Goal: Find specific page/section: Find specific page/section

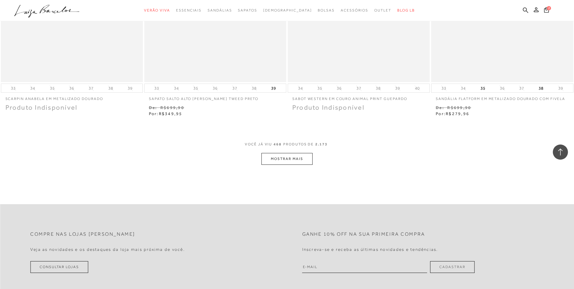
scroll to position [30094, 0]
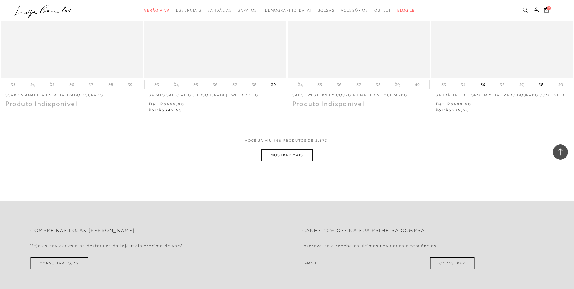
click at [281, 161] on button "MOSTRAR MAIS" at bounding box center [286, 155] width 51 height 12
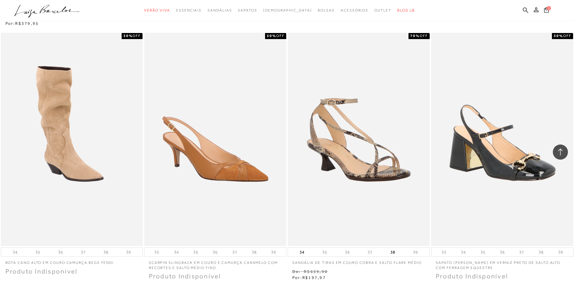
scroll to position [30880, 0]
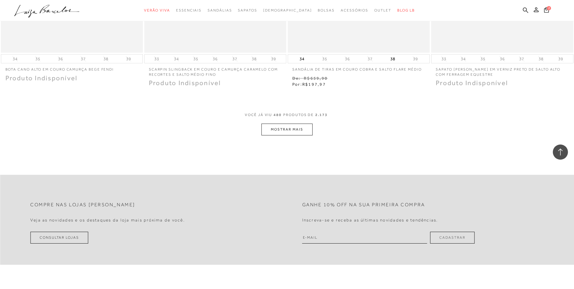
click at [282, 132] on button "MOSTRAR MAIS" at bounding box center [286, 129] width 51 height 12
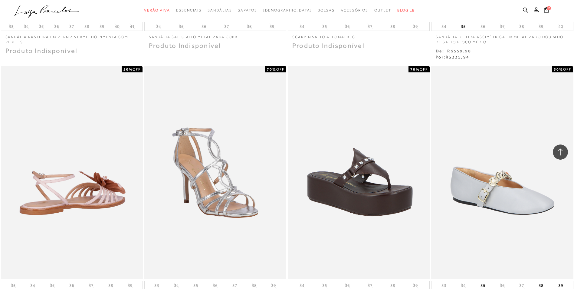
scroll to position [31606, 0]
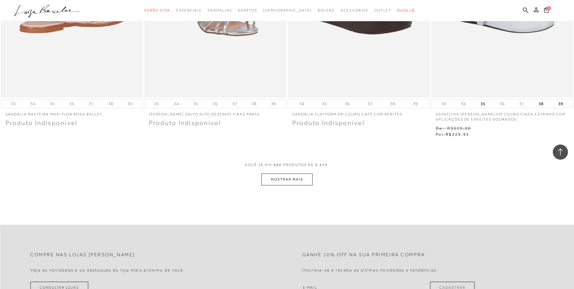
click at [288, 185] on button "MOSTRAR MAIS" at bounding box center [286, 179] width 51 height 12
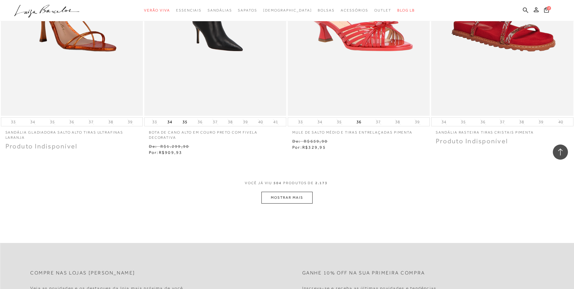
scroll to position [32416, 0]
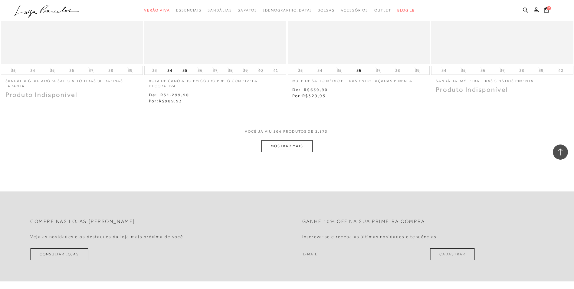
click at [302, 149] on button "MOSTRAR MAIS" at bounding box center [286, 146] width 51 height 12
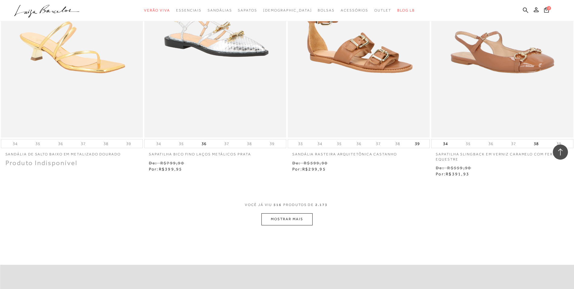
scroll to position [33111, 0]
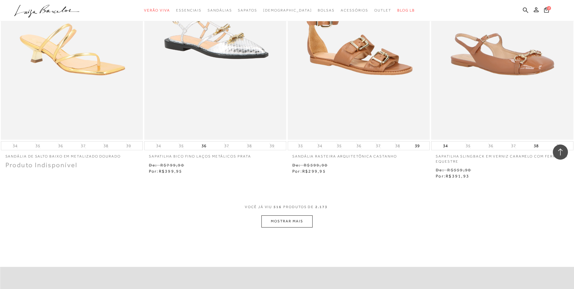
click at [278, 227] on button "MOSTRAR MAIS" at bounding box center [286, 221] width 51 height 12
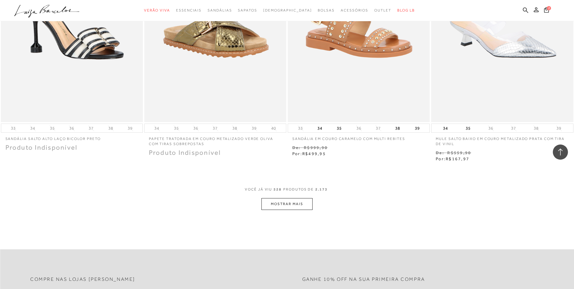
scroll to position [33916, 0]
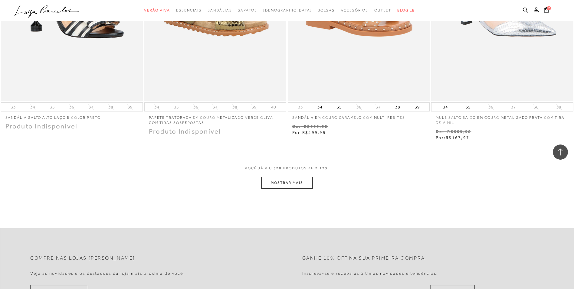
click at [285, 188] on button "MOSTRAR MAIS" at bounding box center [286, 183] width 51 height 12
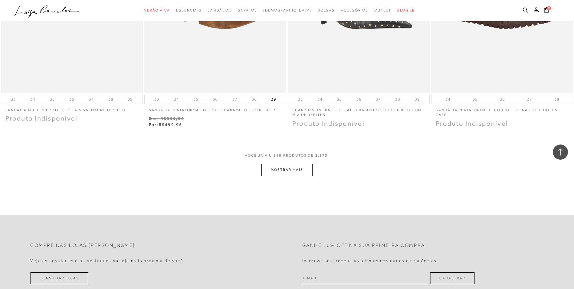
scroll to position [34702, 0]
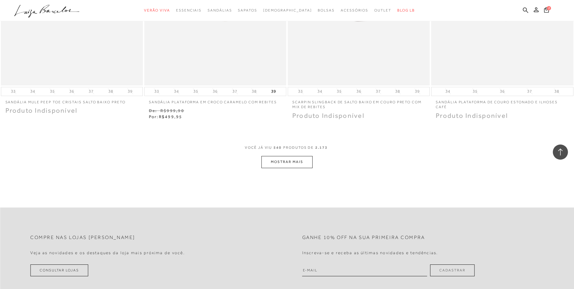
click at [276, 168] on button "MOSTRAR MAIS" at bounding box center [286, 162] width 51 height 12
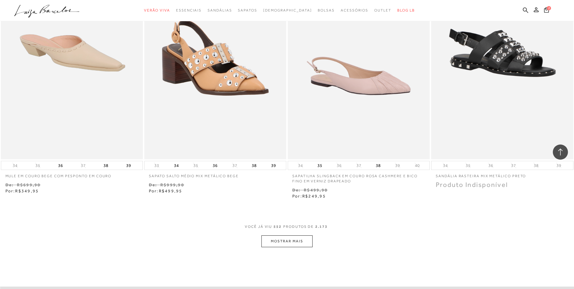
scroll to position [35489, 0]
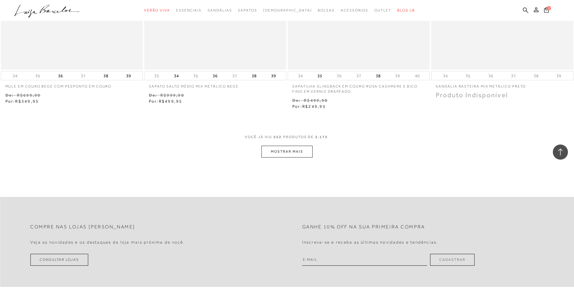
click at [283, 157] on button "MOSTRAR MAIS" at bounding box center [286, 152] width 51 height 12
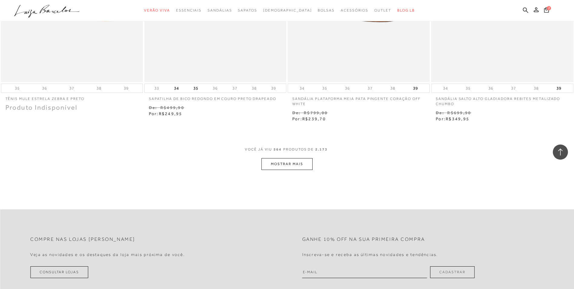
scroll to position [36275, 0]
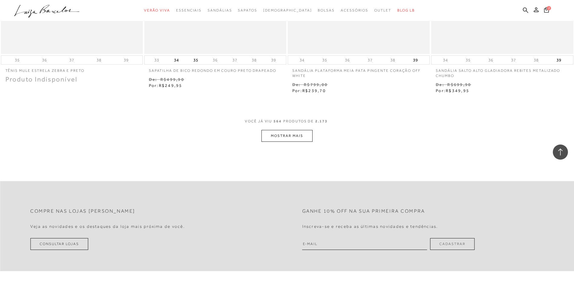
click at [277, 142] on button "MOSTRAR MAIS" at bounding box center [286, 136] width 51 height 12
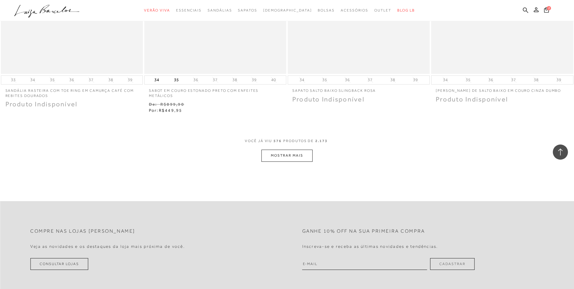
scroll to position [37092, 0]
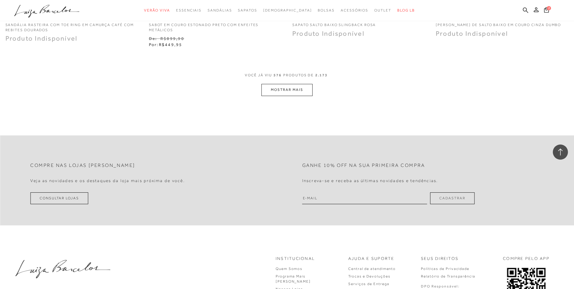
click at [280, 96] on button "MOSTRAR MAIS" at bounding box center [286, 90] width 51 height 12
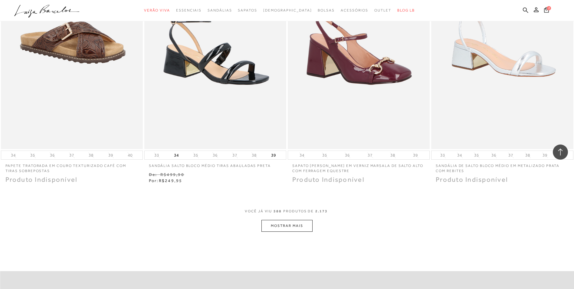
scroll to position [37849, 0]
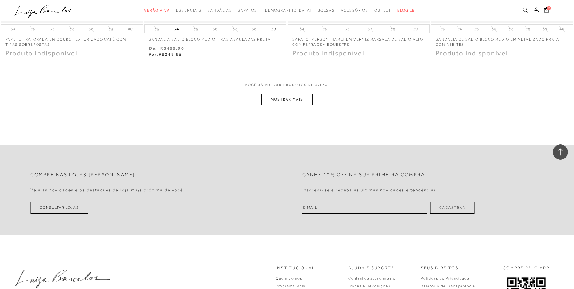
click at [275, 104] on button "MOSTRAR MAIS" at bounding box center [286, 99] width 51 height 12
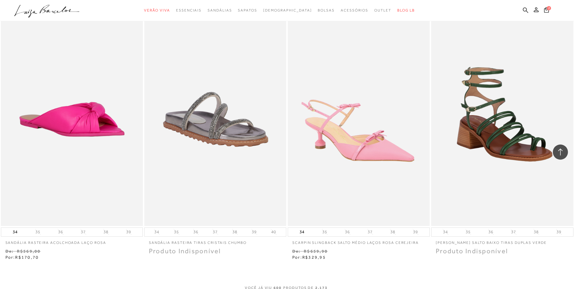
scroll to position [38567, 0]
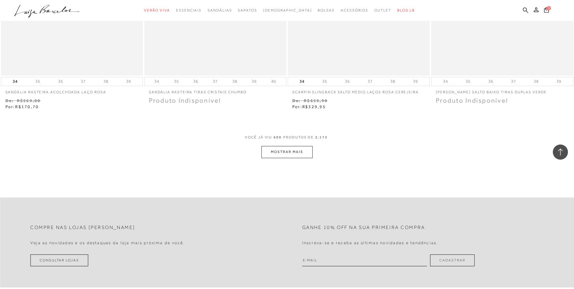
click at [280, 158] on button "MOSTRAR MAIS" at bounding box center [286, 152] width 51 height 12
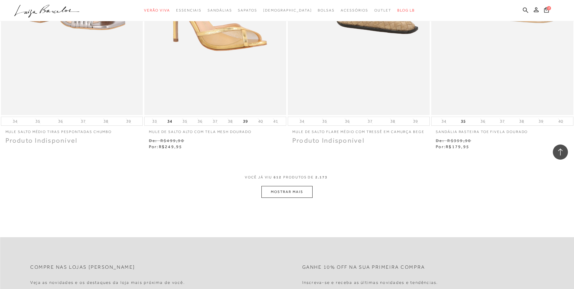
scroll to position [39293, 0]
click at [282, 197] on button "MOSTRAR MAIS" at bounding box center [286, 191] width 51 height 12
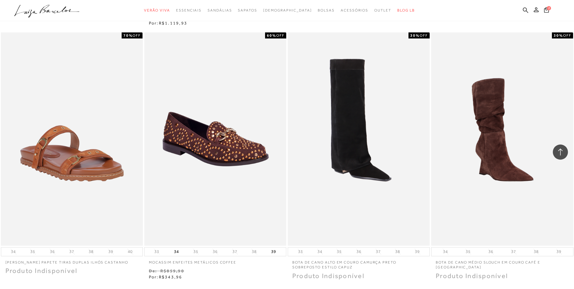
scroll to position [40080, 0]
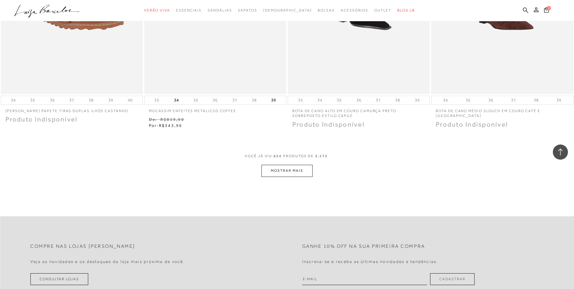
click at [283, 175] on button "MOSTRAR MAIS" at bounding box center [286, 171] width 51 height 12
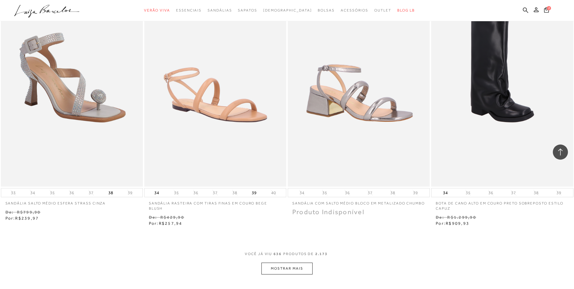
scroll to position [40957, 0]
